Goal: Entertainment & Leisure: Consume media (video, audio)

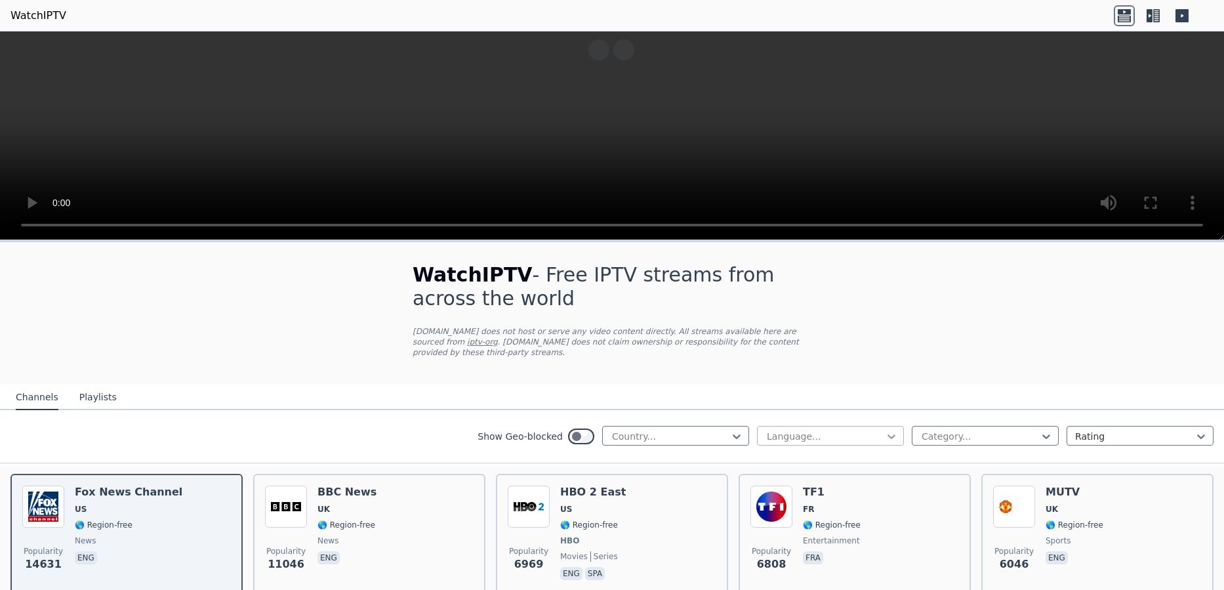
click at [885, 430] on icon at bounding box center [891, 436] width 13 height 13
click at [768, 500] on div "English" at bounding box center [830, 512] width 147 height 24
click at [1039, 430] on icon at bounding box center [1045, 436] width 13 height 13
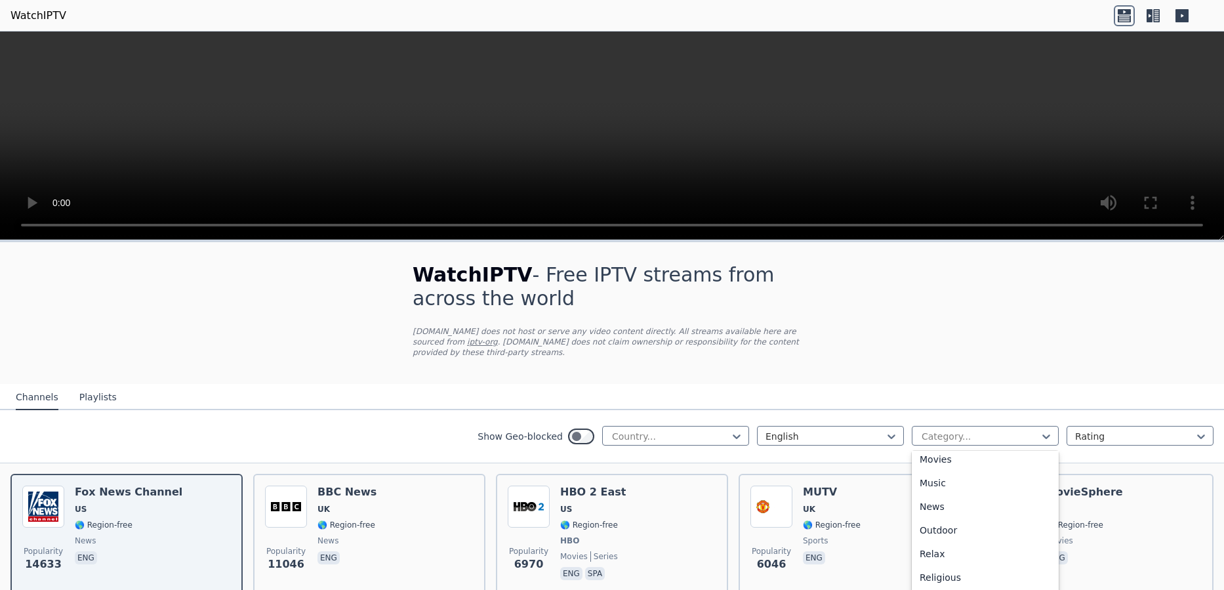
scroll to position [358, 0]
click at [928, 449] on div "Movies" at bounding box center [985, 461] width 147 height 24
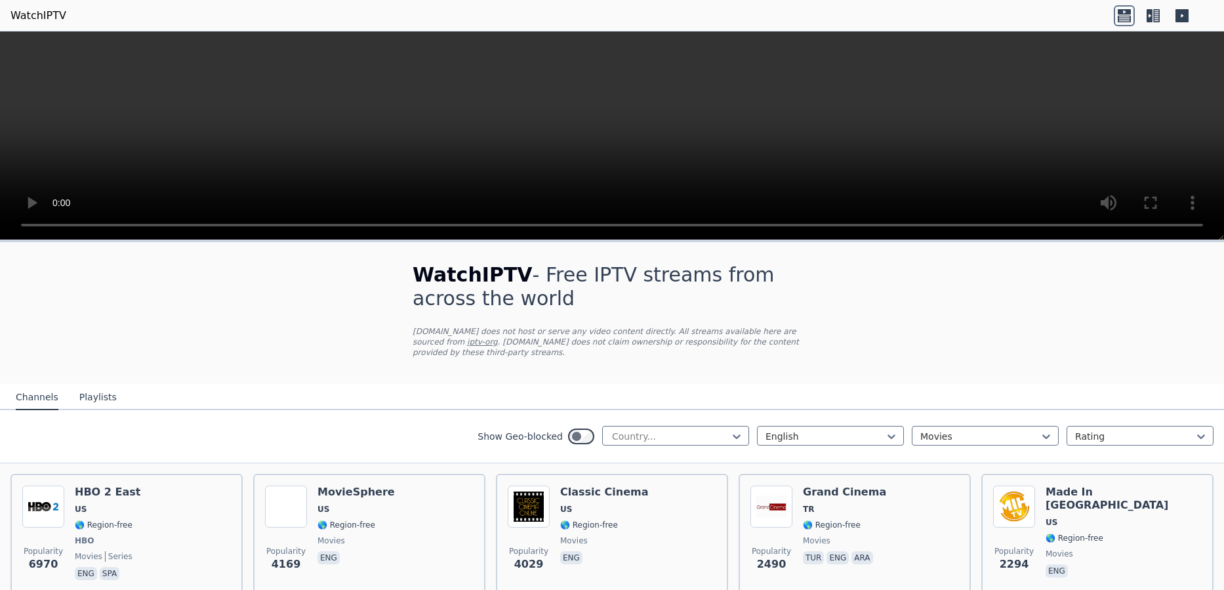
click at [1152, 20] on icon at bounding box center [1149, 15] width 6 height 13
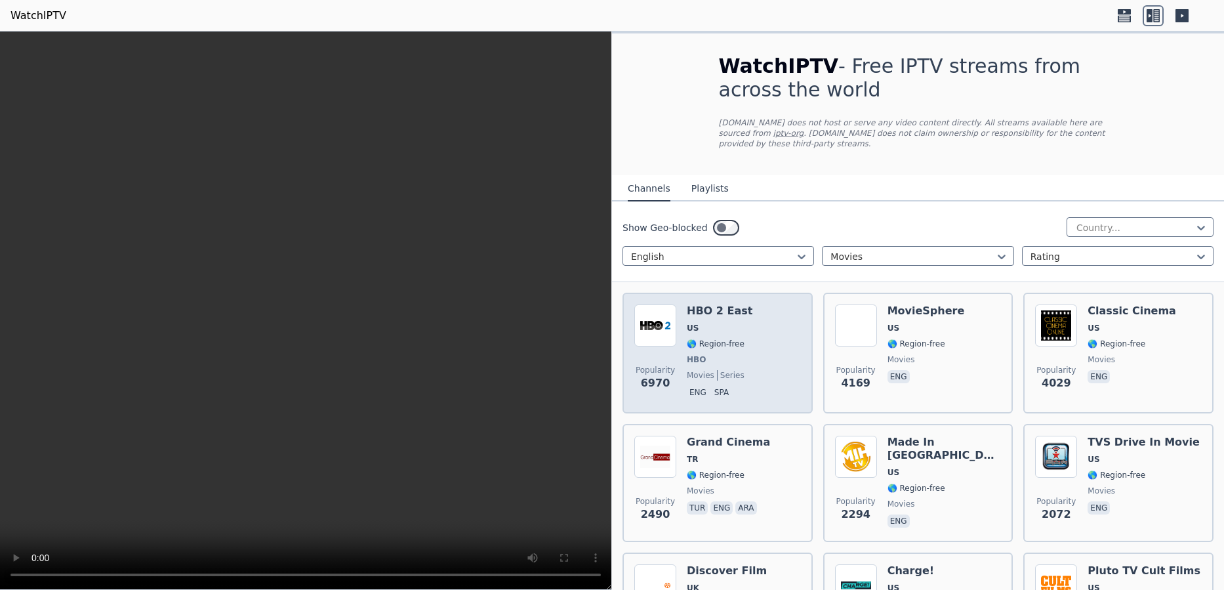
click at [702, 338] on span "🌎 Region-free" at bounding box center [716, 343] width 58 height 10
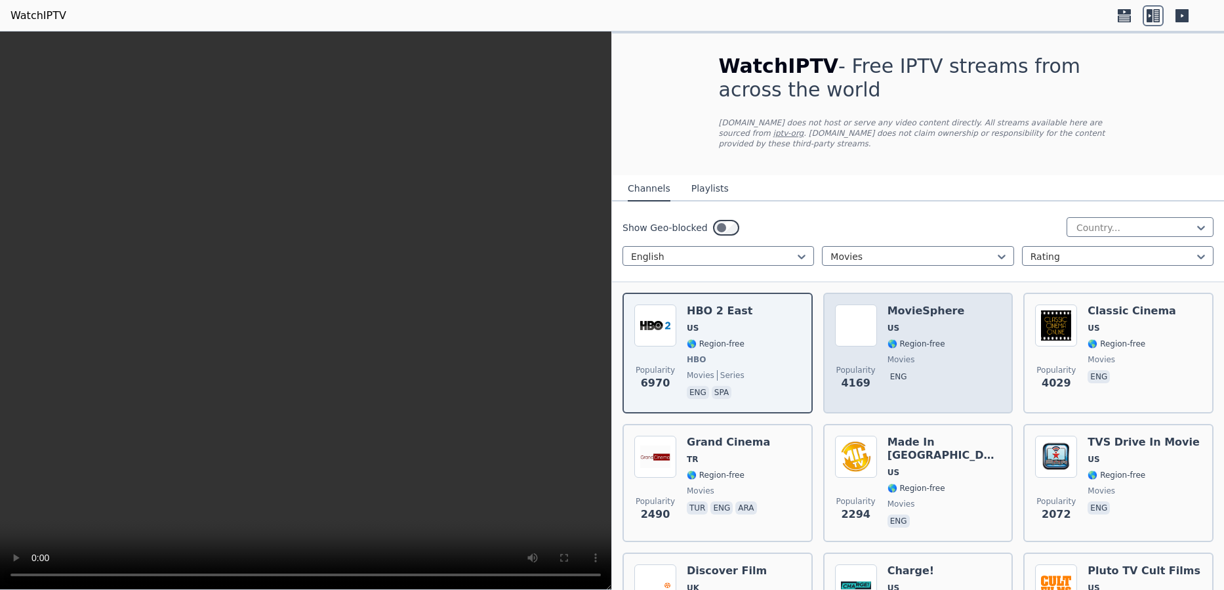
click at [912, 341] on div "MovieSphere US 🌎 Region-free movies eng" at bounding box center [925, 352] width 77 height 97
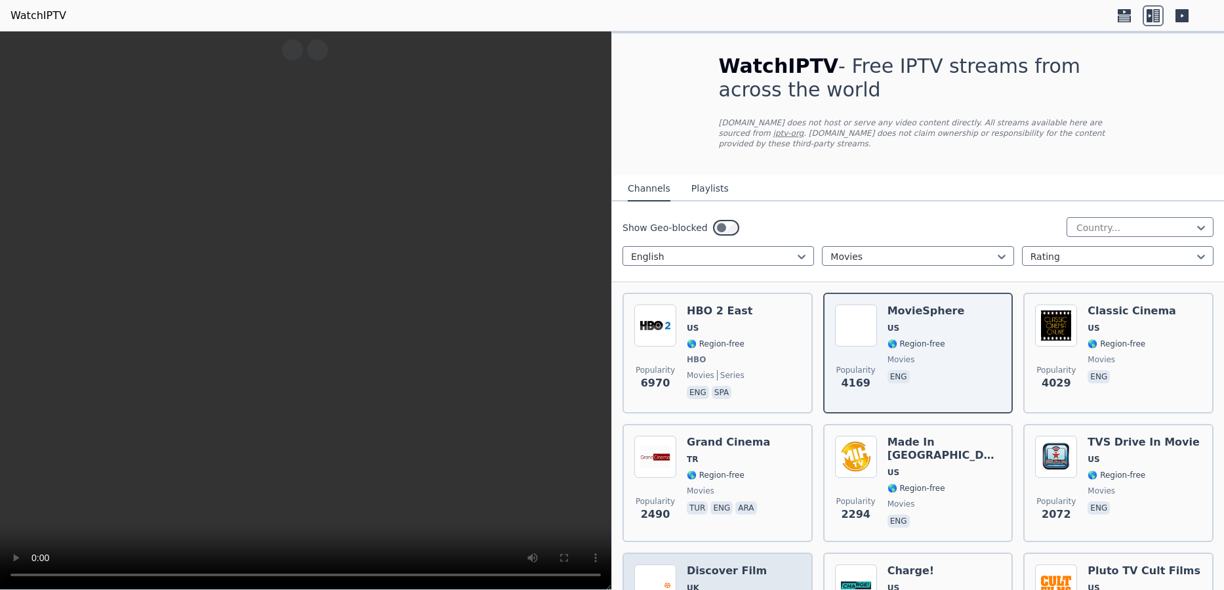
click at [736, 564] on h6 "Discover Film" at bounding box center [727, 570] width 80 height 13
